Goal: Find specific page/section: Find specific page/section

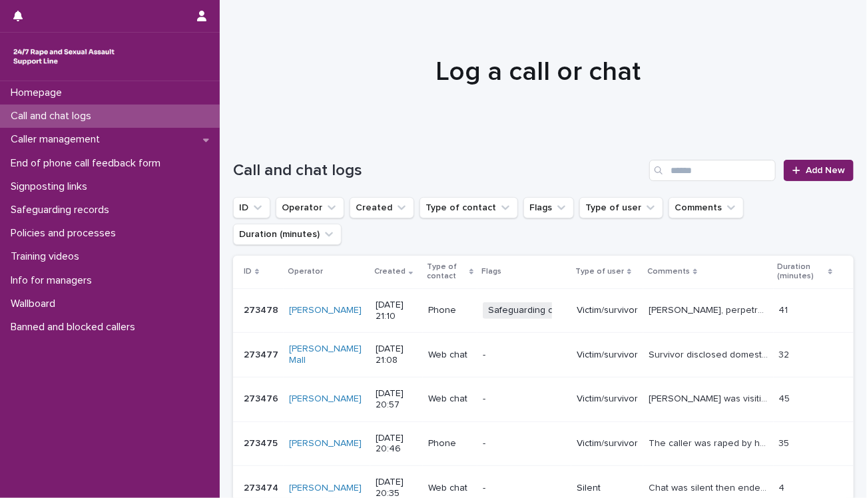
click at [428, 300] on div "Phone" at bounding box center [450, 311] width 44 height 22
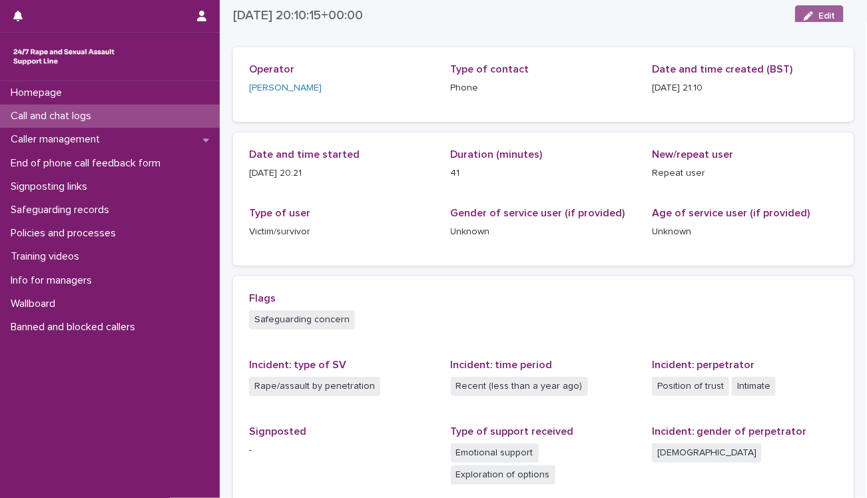
scroll to position [32, 0]
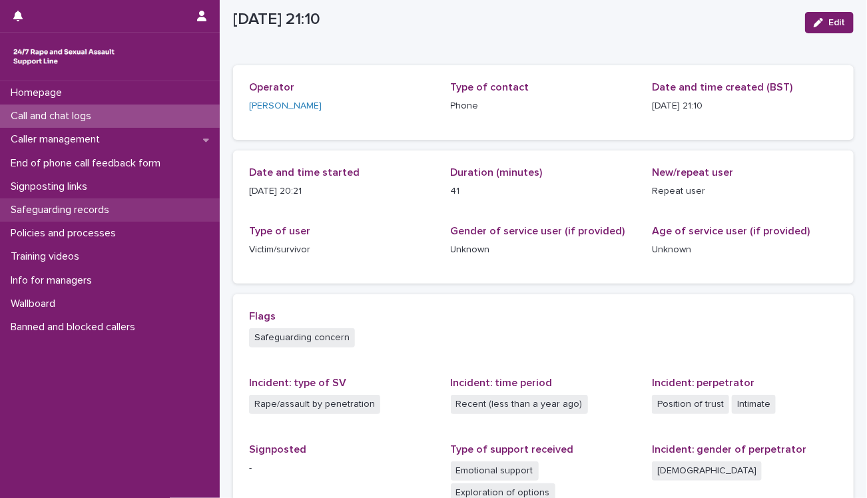
click at [89, 216] on p "Safeguarding records" at bounding box center [62, 210] width 115 height 13
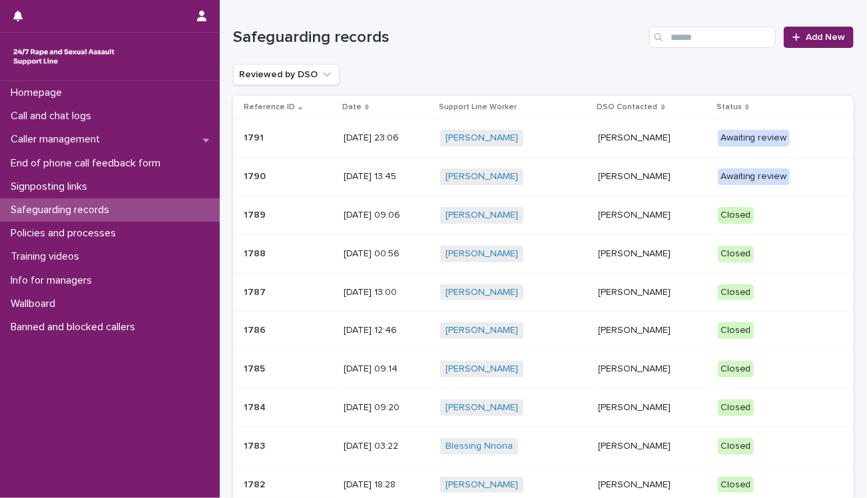
click at [689, 140] on p "[PERSON_NAME]" at bounding box center [653, 137] width 109 height 11
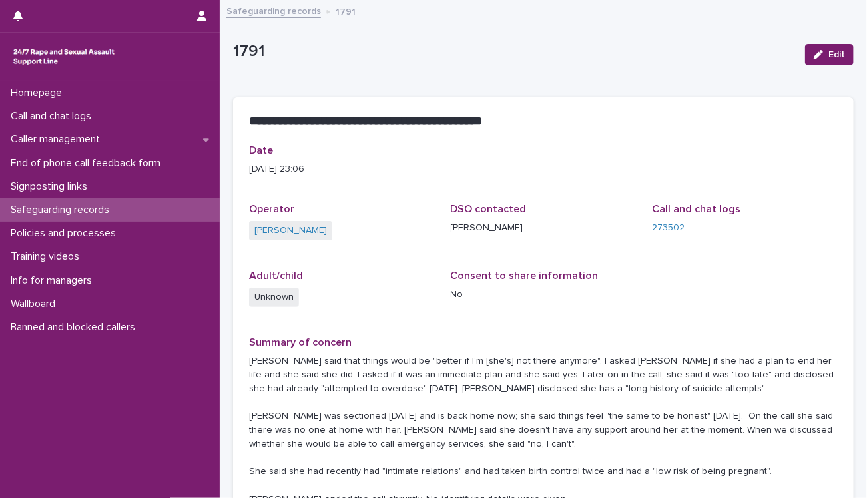
click at [689, 140] on div "**********" at bounding box center [543, 120] width 621 height 47
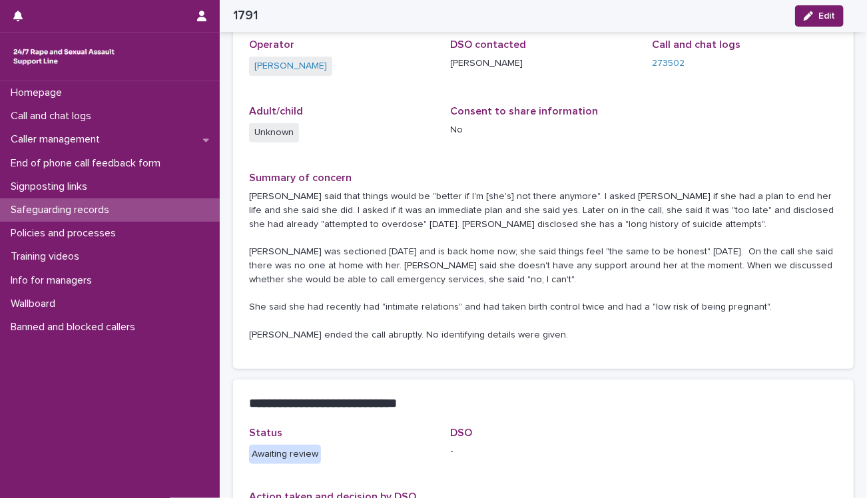
scroll to position [96, 0]
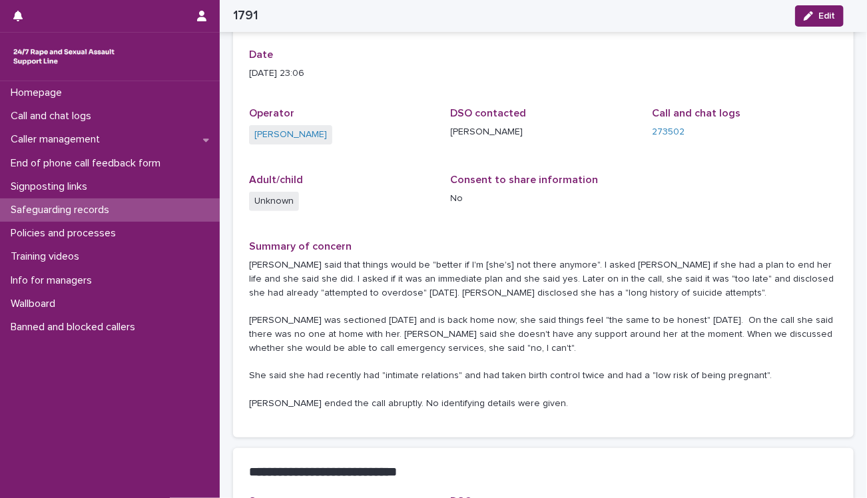
click at [83, 207] on p "Safeguarding records" at bounding box center [62, 210] width 115 height 13
